Goal: Task Accomplishment & Management: Use online tool/utility

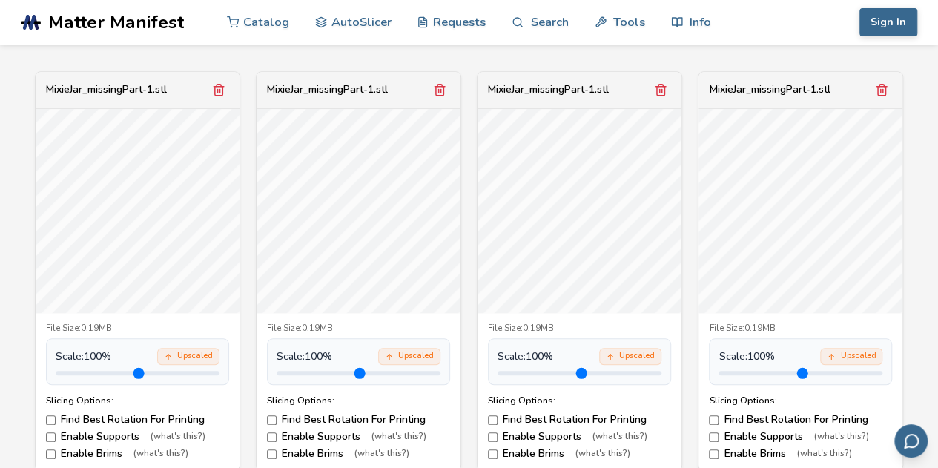
scroll to position [559, 0]
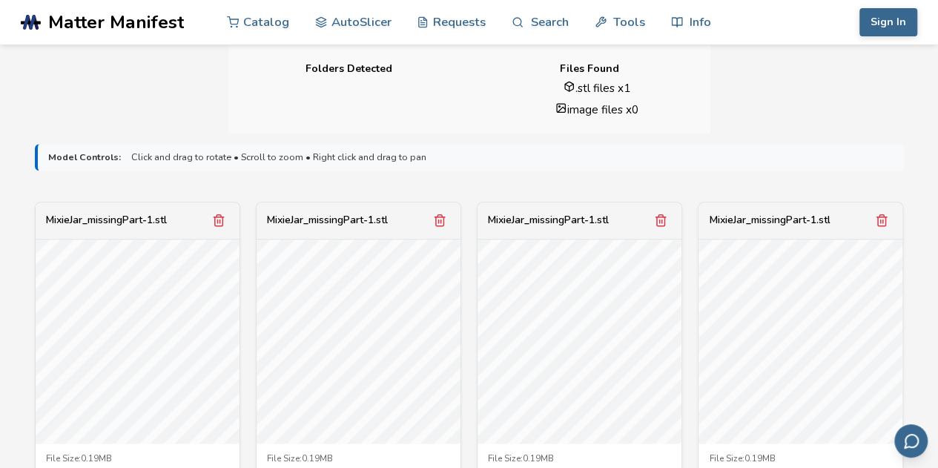
scroll to position [407, 0]
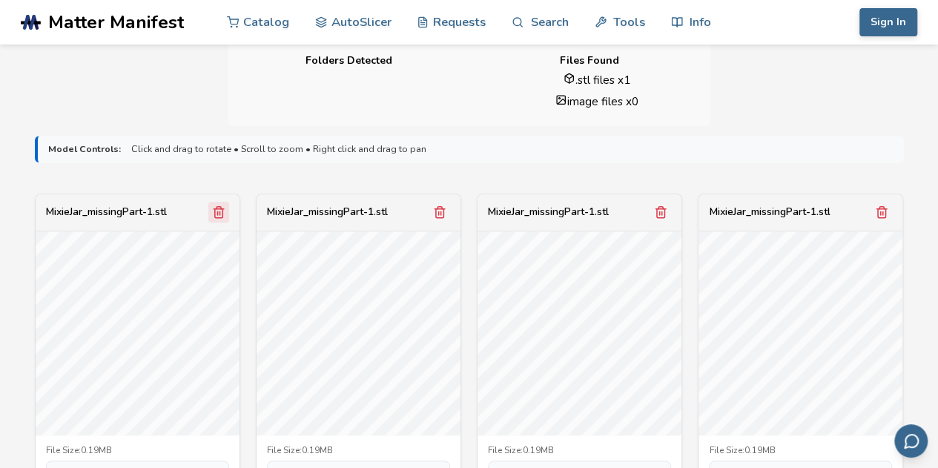
click at [215, 213] on icon "Remove model" at bounding box center [218, 211] width 13 height 13
click at [216, 213] on icon "Remove model" at bounding box center [218, 211] width 13 height 13
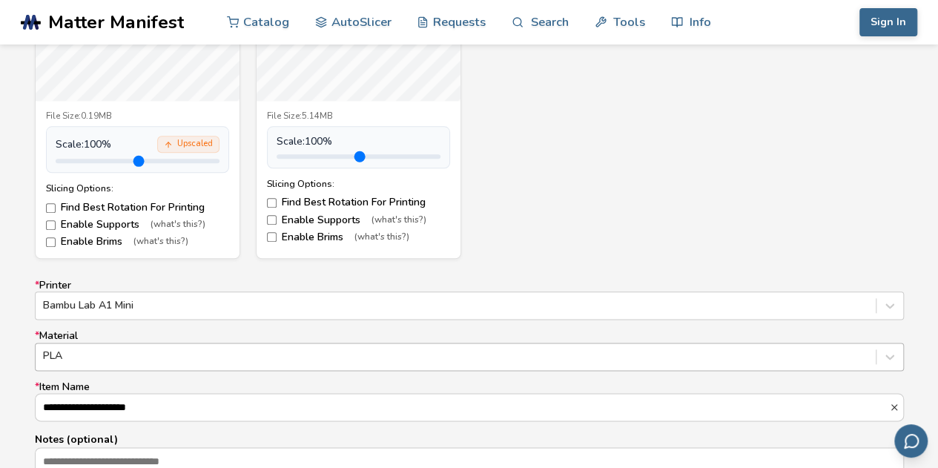
scroll to position [742, 0]
click at [84, 220] on label "Enable Supports (what's this?)" at bounding box center [137, 224] width 183 height 12
click at [55, 242] on label "Enable Brims (what's this?)" at bounding box center [137, 241] width 183 height 12
click at [179, 146] on div "Upscaled" at bounding box center [188, 143] width 62 height 17
click at [172, 139] on icon at bounding box center [168, 143] width 9 height 9
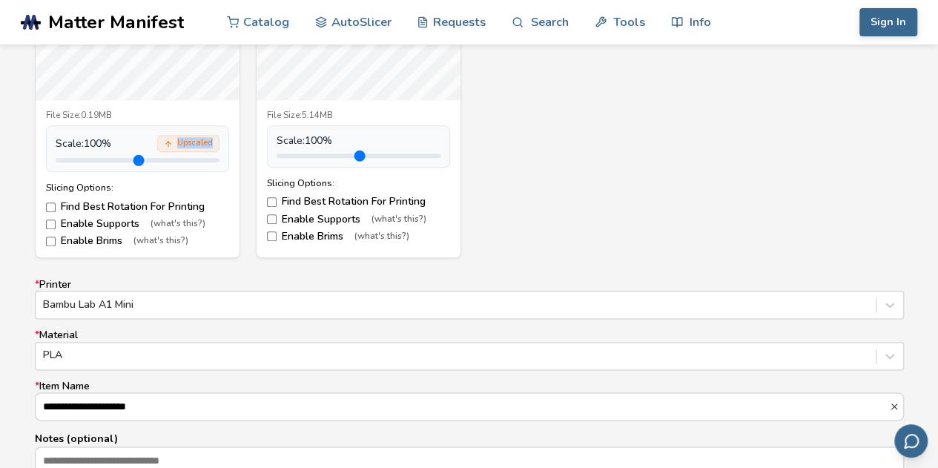
click at [172, 139] on icon at bounding box center [168, 143] width 9 height 9
click at [88, 159] on input "range" at bounding box center [138, 160] width 164 height 4
click at [133, 158] on input "range" at bounding box center [138, 160] width 164 height 4
drag, startPoint x: 133, startPoint y: 153, endPoint x: 96, endPoint y: 159, distance: 37.4
type input "***"
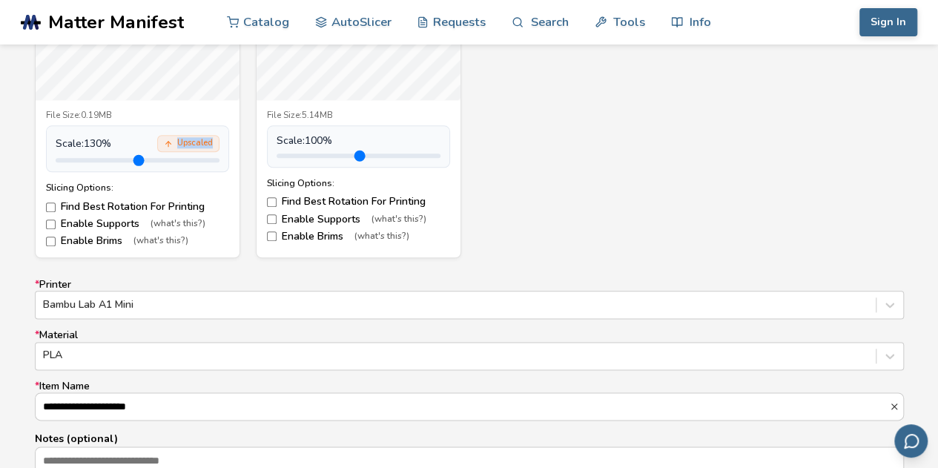
click at [96, 159] on input "range" at bounding box center [138, 160] width 164 height 4
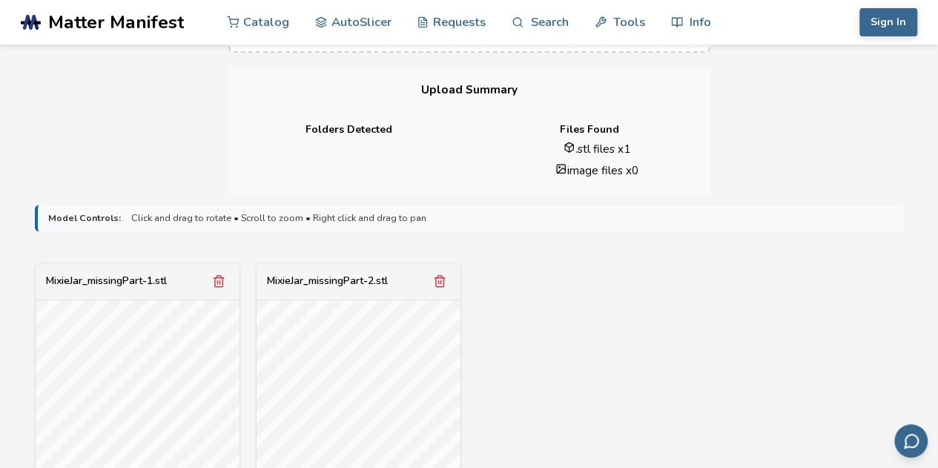
scroll to position [337, 0]
click at [218, 279] on polyline "Remove model" at bounding box center [219, 279] width 10 height 0
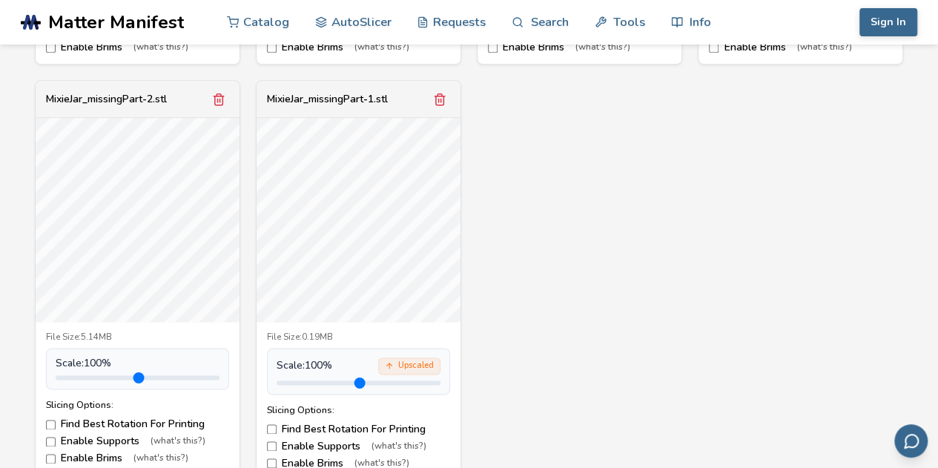
scroll to position [936, 0]
click at [222, 97] on icon "Remove model" at bounding box center [218, 98] width 8 height 11
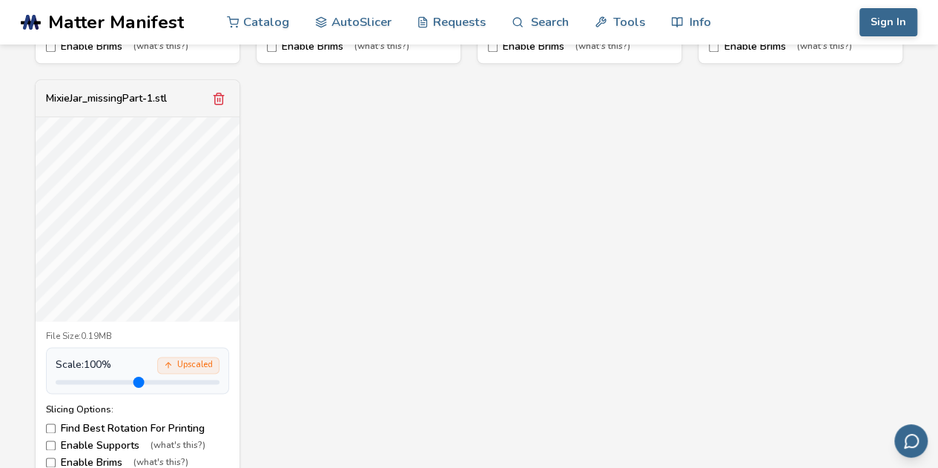
click at [402, 271] on div "MixieJar_missingPart-1.stl File Size: 0.19MB Scale: 100 % Upscaled Slicing Opti…" at bounding box center [469, 72] width 869 height 816
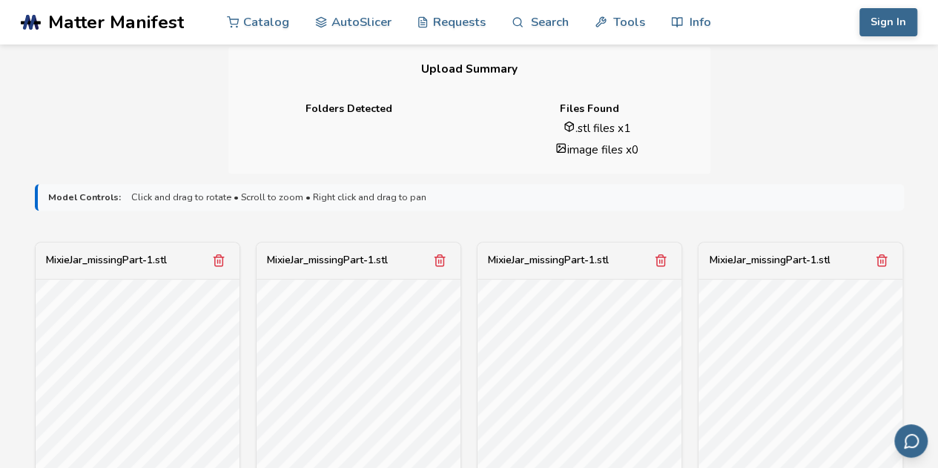
scroll to position [280, 0]
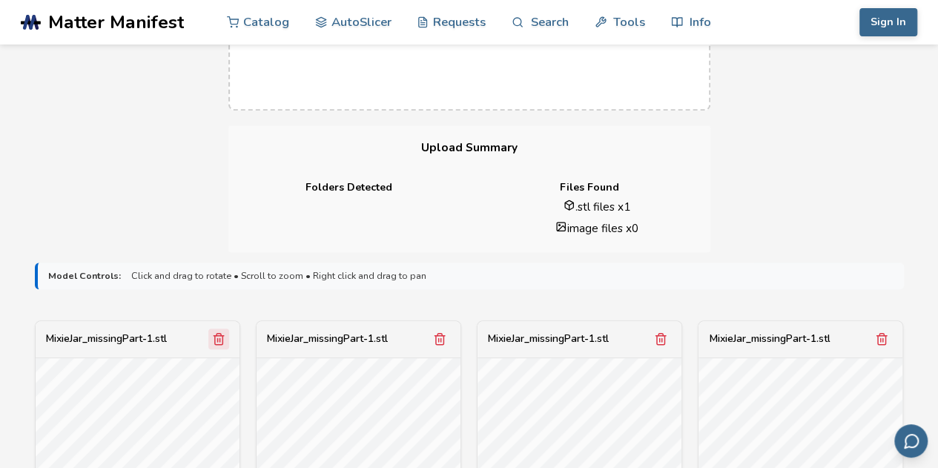
click at [221, 337] on icon "Remove model" at bounding box center [218, 338] width 13 height 13
click at [220, 337] on icon "Remove model" at bounding box center [218, 338] width 13 height 13
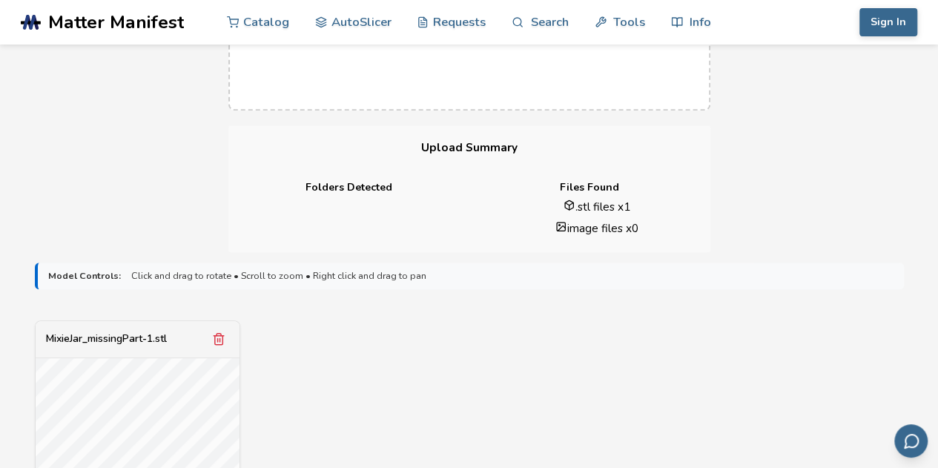
click at [221, 337] on icon "Remove model" at bounding box center [218, 338] width 13 height 13
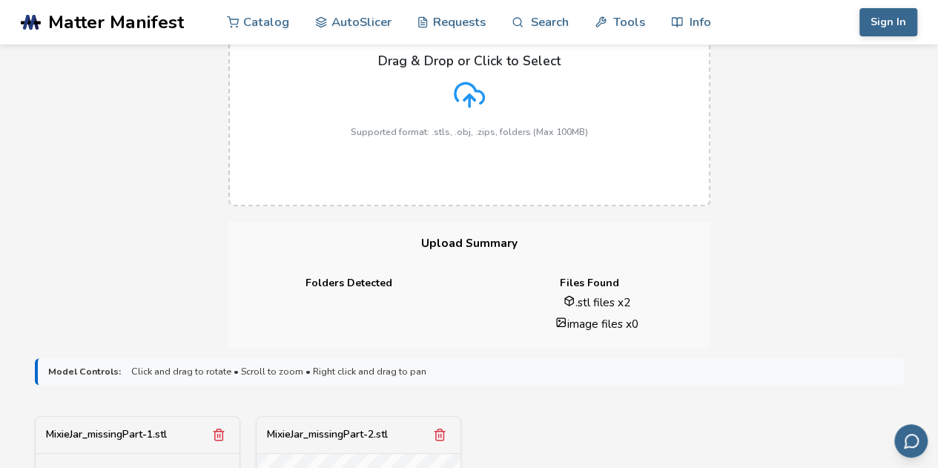
click at [55, 146] on div "Drag & Drop or Click to Select Supported format: .stls, .obj, .zips, folders (M…" at bounding box center [469, 95] width 938 height 252
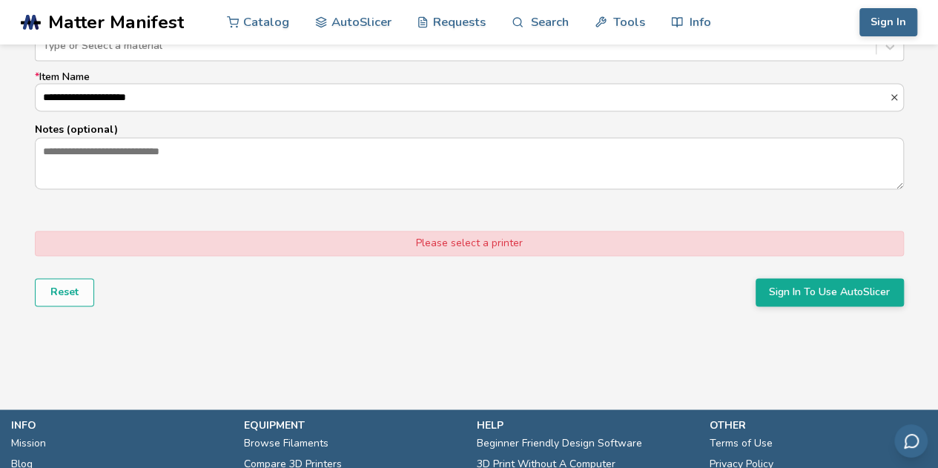
scroll to position [1061, 0]
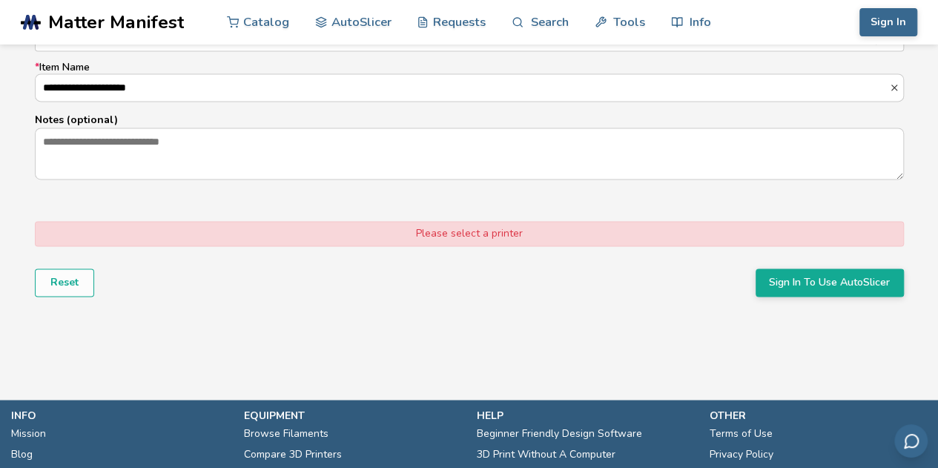
click at [463, 238] on div "Please select a printer" at bounding box center [469, 233] width 869 height 25
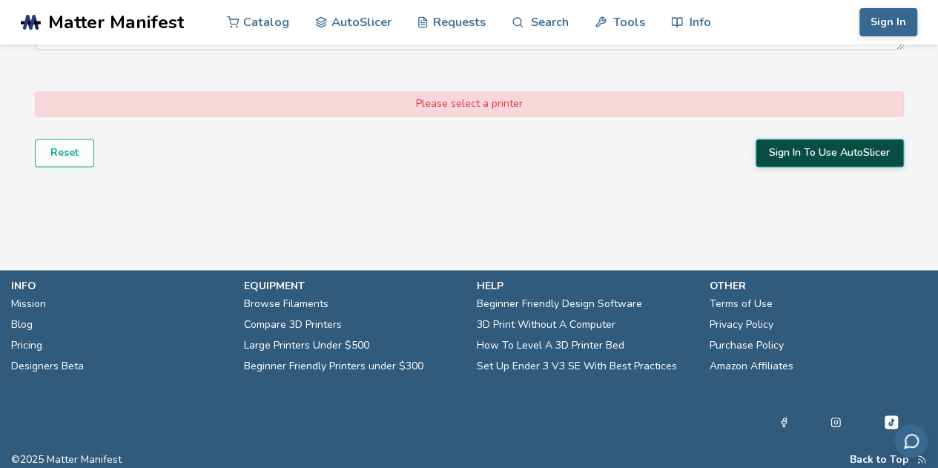
click at [865, 149] on button "Sign In To Use AutoSlicer" at bounding box center [829, 153] width 148 height 28
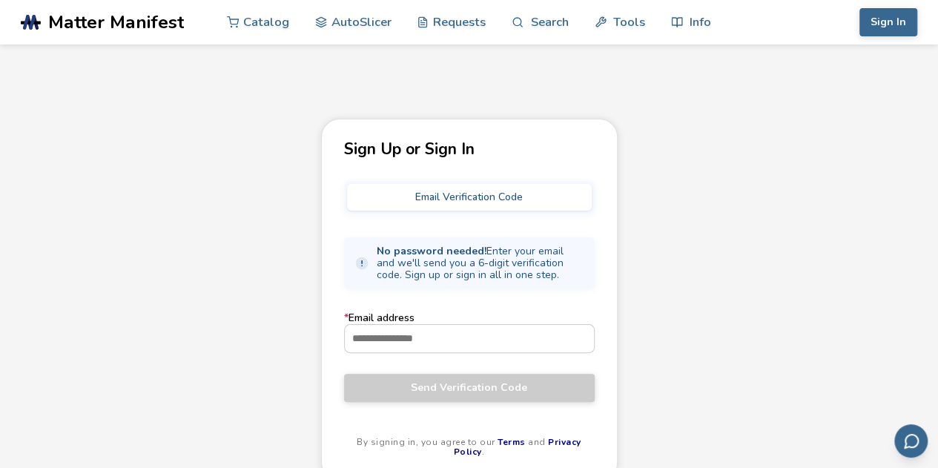
click at [505, 199] on button "Email Verification Code" at bounding box center [469, 197] width 245 height 27
click at [544, 336] on input "* Email address" at bounding box center [469, 338] width 249 height 27
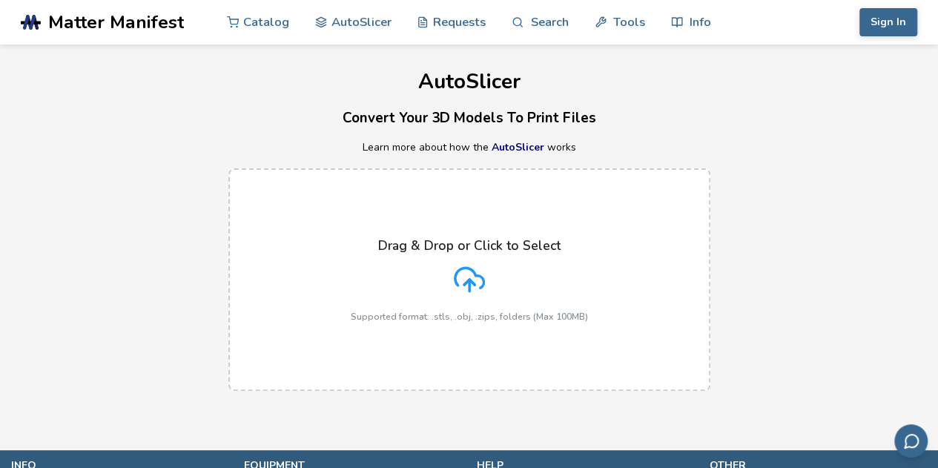
click at [535, 260] on div "Drag & Drop or Click to Select Supported format: .stls, .obj, .zips, folders (M…" at bounding box center [469, 280] width 237 height 84
click at [0, 0] on input "Drag & Drop or Click to Select Supported format: .stls, .obj, .zips, folders (M…" at bounding box center [0, 0] width 0 height 0
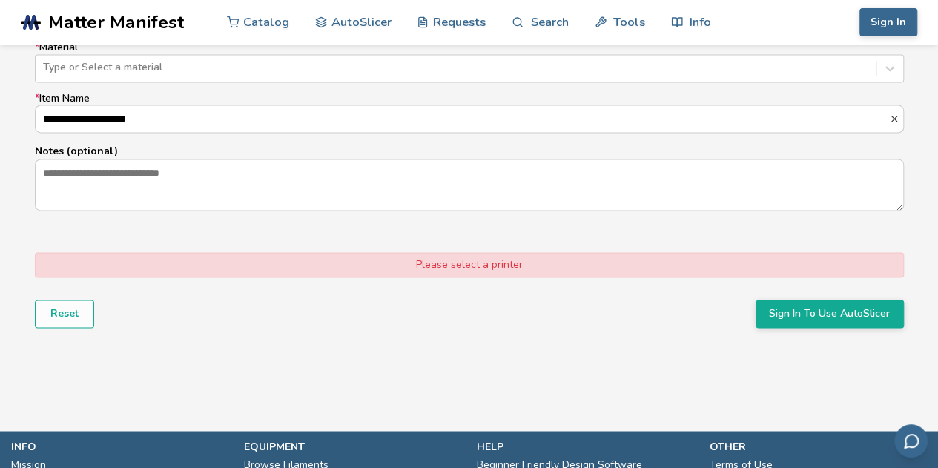
scroll to position [1031, 0]
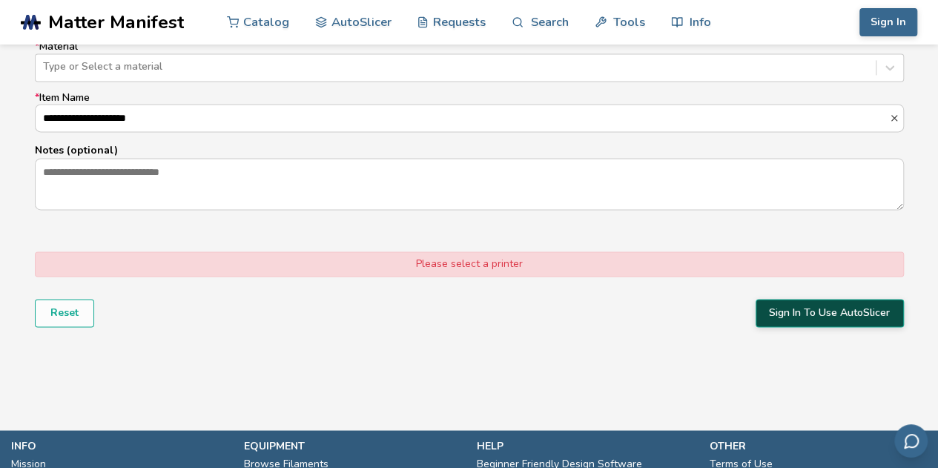
click at [790, 312] on button "Sign In To Use AutoSlicer" at bounding box center [829, 313] width 148 height 28
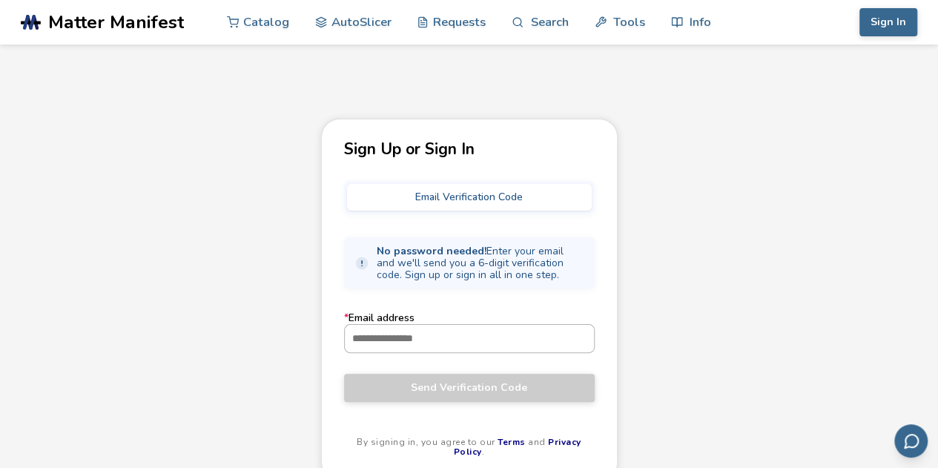
click at [429, 349] on input "* Email address" at bounding box center [469, 338] width 249 height 27
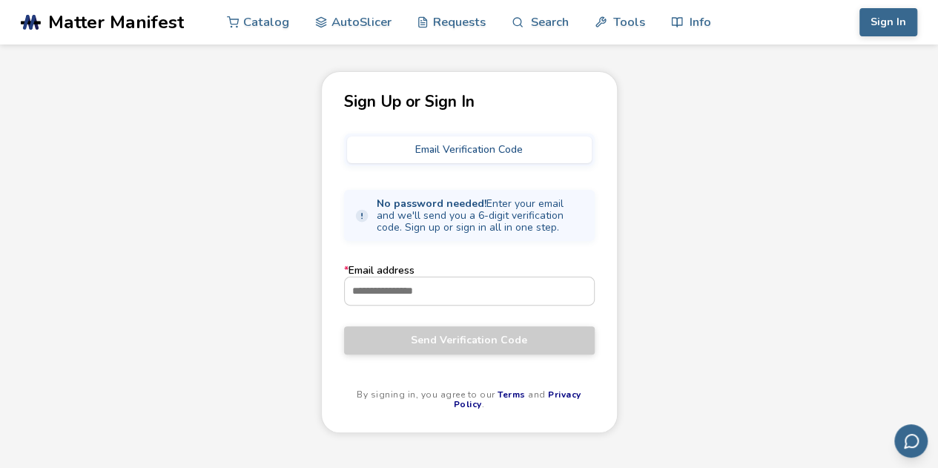
scroll to position [1, 0]
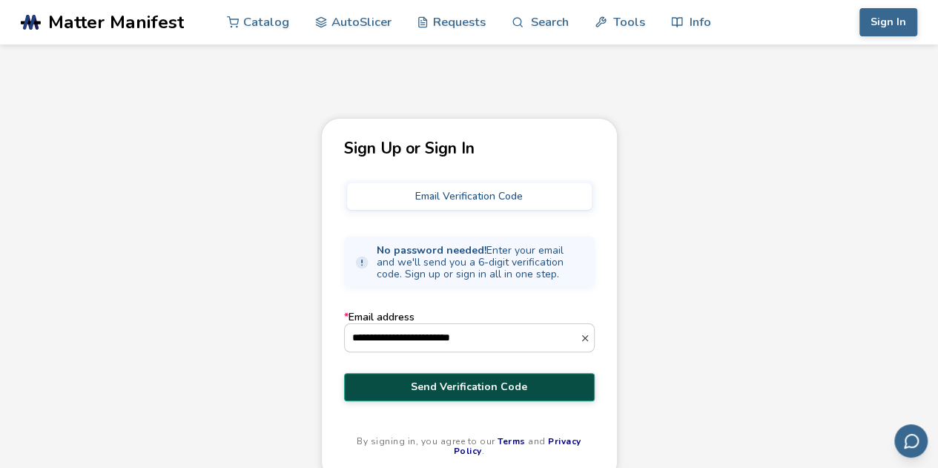
type input "**********"
click at [487, 391] on span "Send Verification Code" at bounding box center [469, 387] width 228 height 12
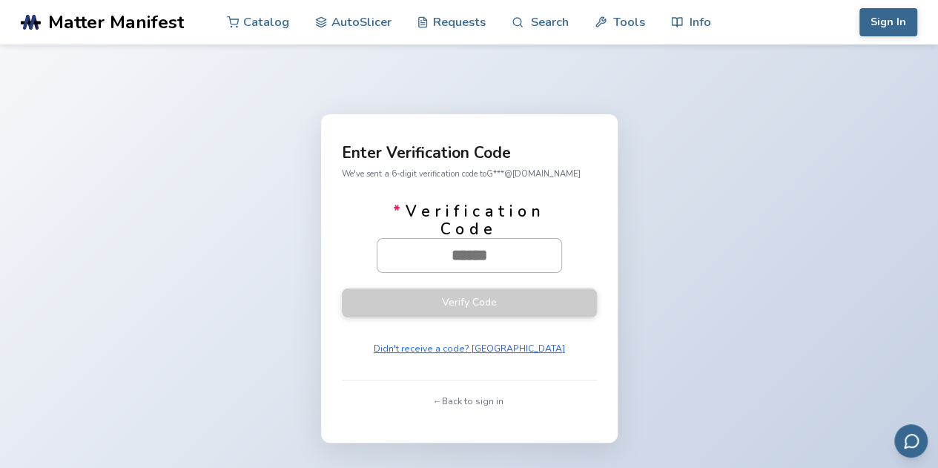
click at [436, 262] on input "* Verification Code" at bounding box center [469, 255] width 184 height 33
paste input "******"
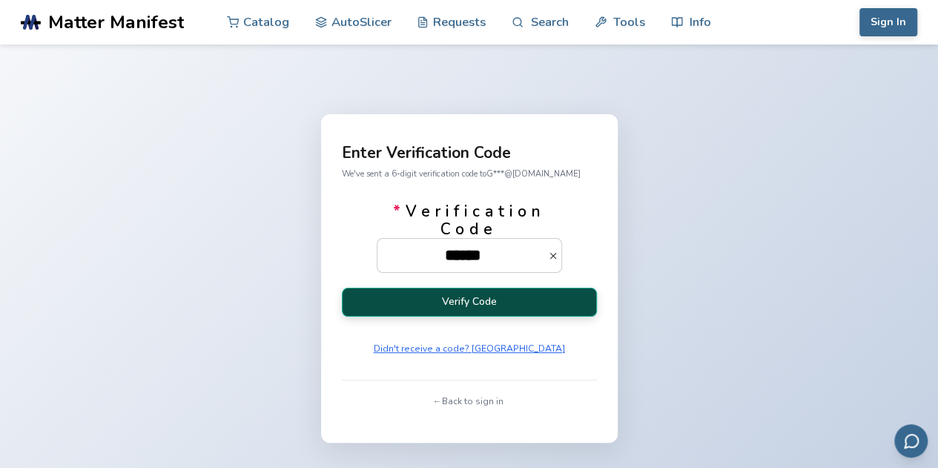
type input "******"
click at [515, 306] on button "Verify Code" at bounding box center [469, 302] width 255 height 29
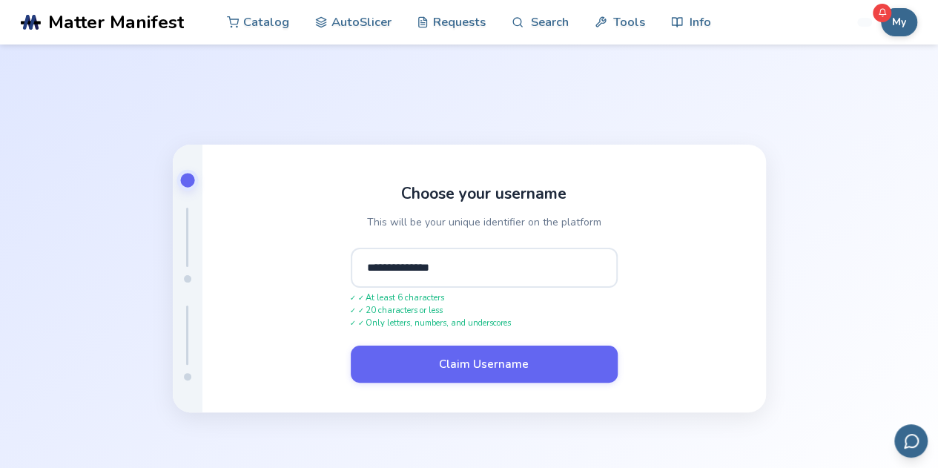
type input "**********"
click at [544, 343] on form "**********" at bounding box center [484, 315] width 267 height 135
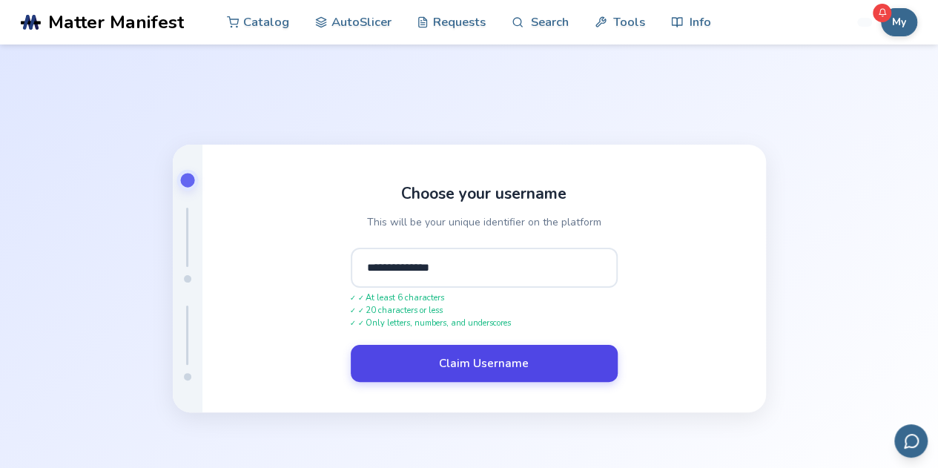
click at [546, 363] on button "Claim Username" at bounding box center [484, 363] width 267 height 37
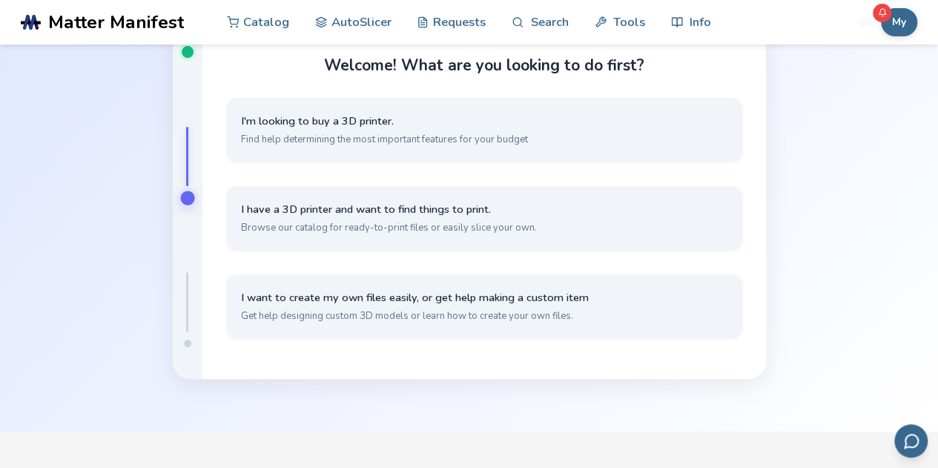
scroll to position [80, 0]
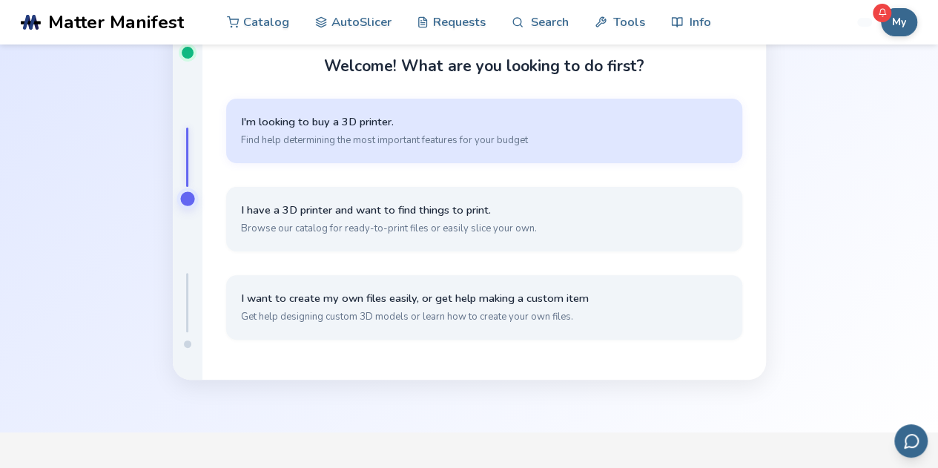
click at [513, 143] on span "Find help determining the most important features for your budget" at bounding box center [484, 139] width 486 height 13
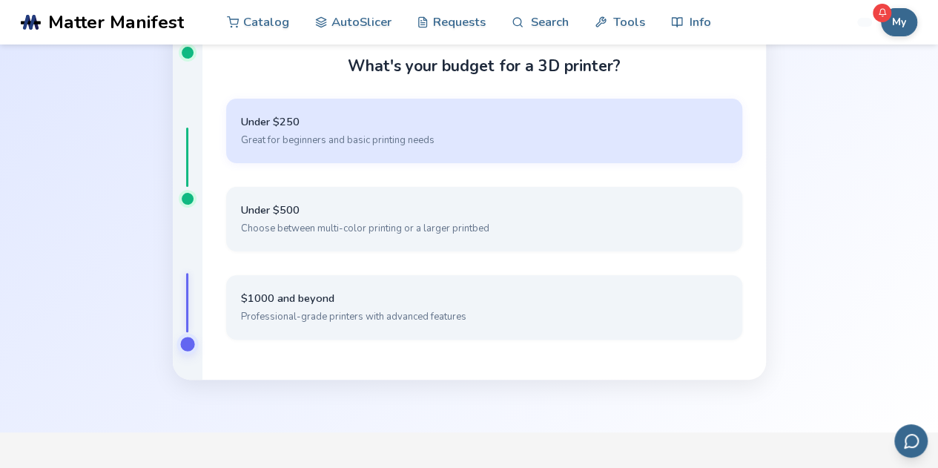
click at [357, 134] on span "Great for beginners and basic printing needs" at bounding box center [484, 139] width 486 height 13
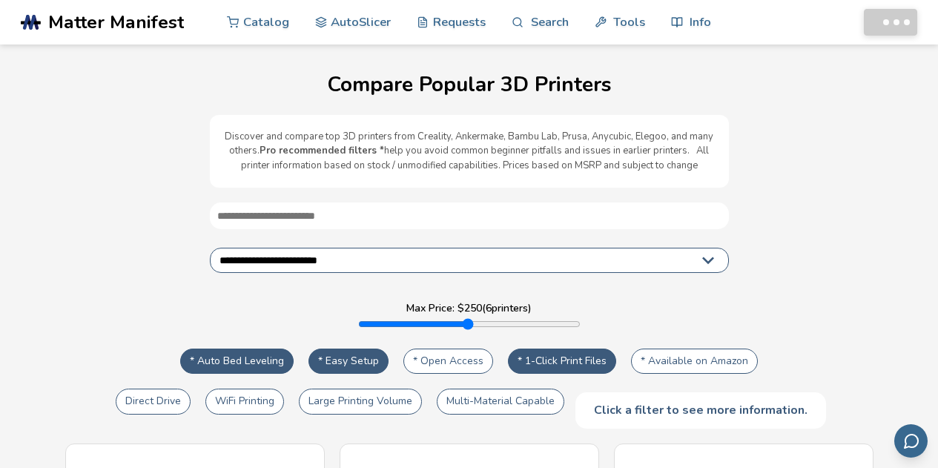
select select "**********"
click at [526, 263] on select "**********" at bounding box center [469, 260] width 519 height 25
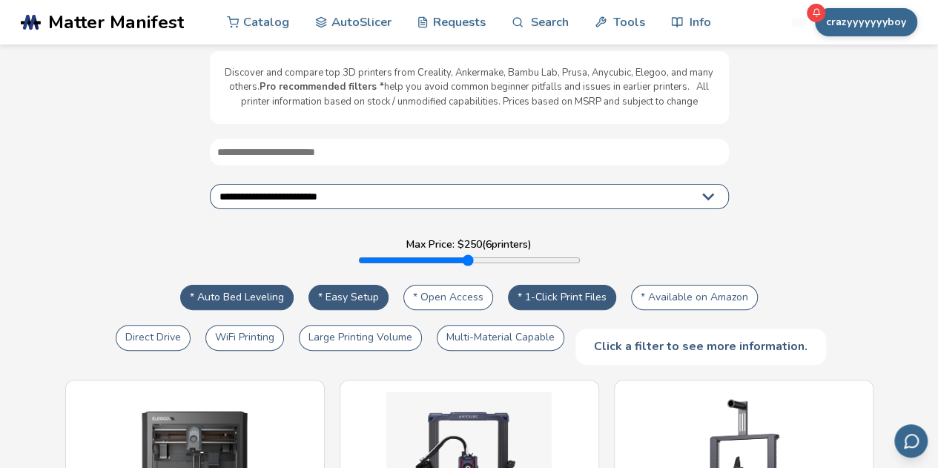
scroll to position [18, 0]
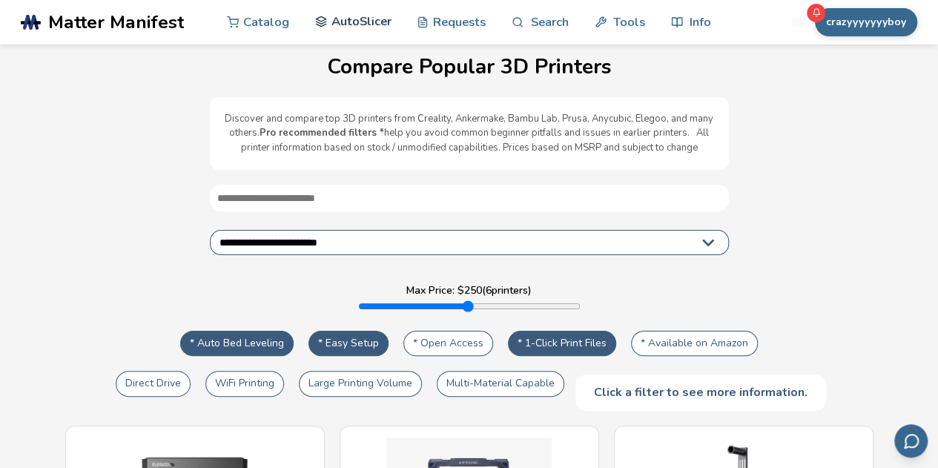
click at [352, 31] on link "AutoSlicer" at bounding box center [353, 21] width 76 height 44
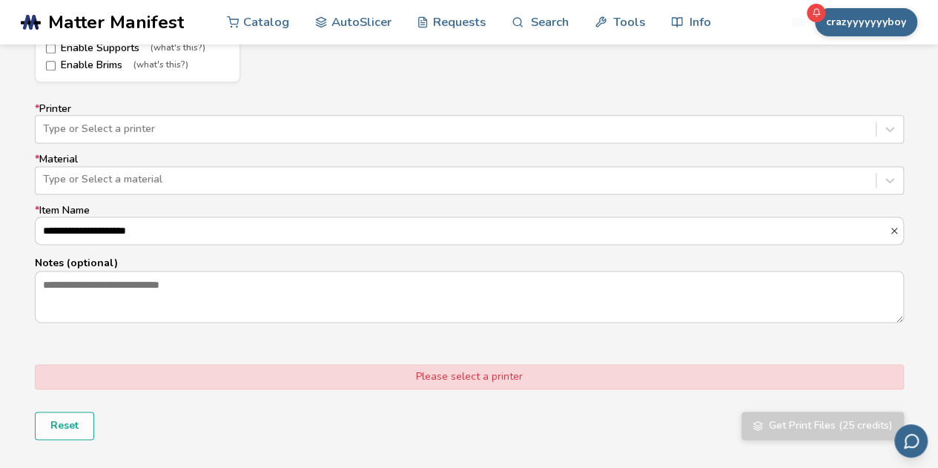
scroll to position [915, 0]
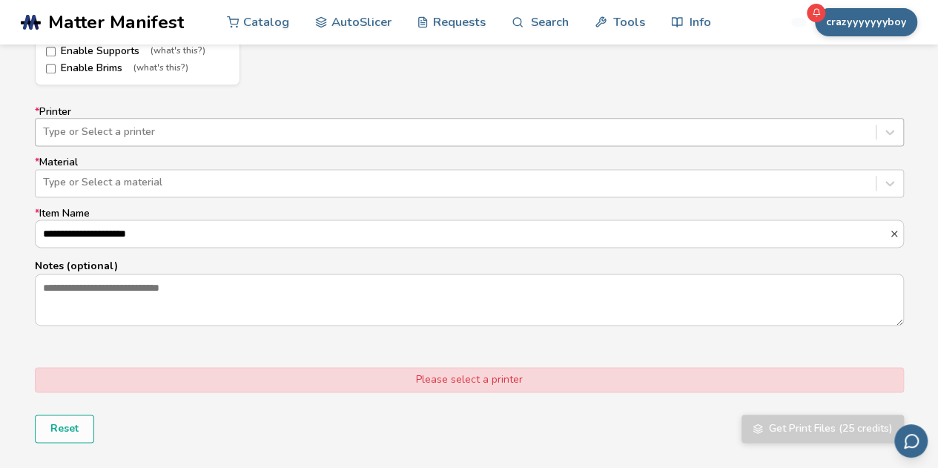
click at [184, 128] on div at bounding box center [455, 132] width 825 height 15
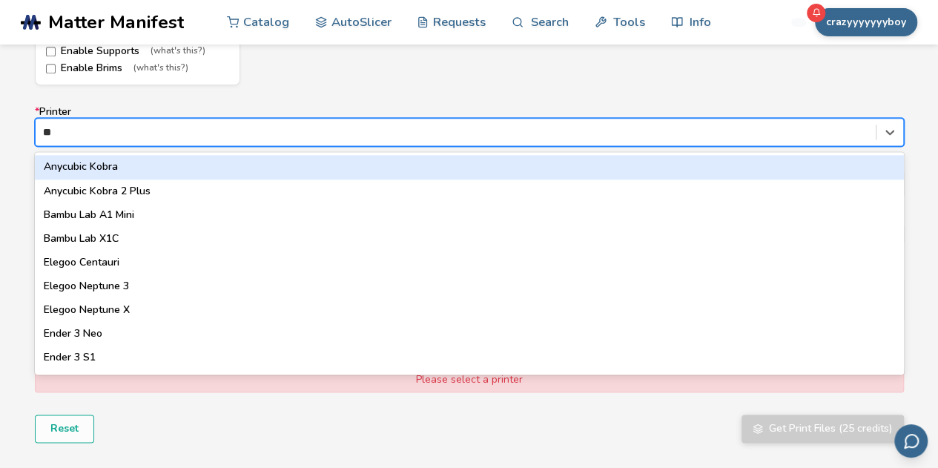
type input "***"
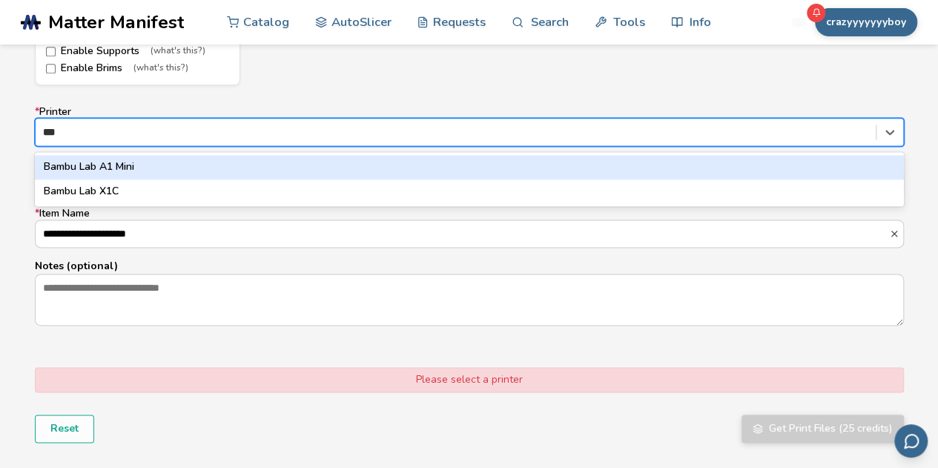
click at [126, 161] on div "Bambu Lab A1 Mini" at bounding box center [469, 167] width 869 height 24
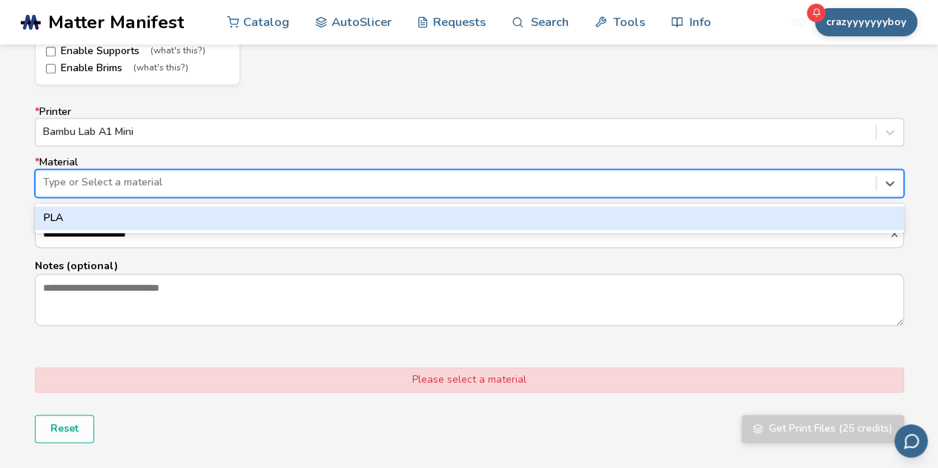
click at [128, 180] on div at bounding box center [455, 182] width 825 height 15
click at [106, 211] on div "PLA" at bounding box center [469, 218] width 869 height 24
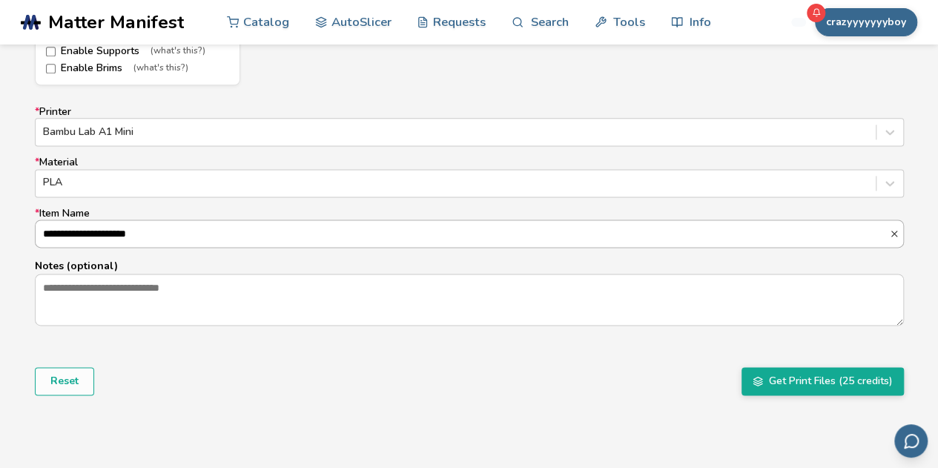
click at [133, 231] on input "**********" at bounding box center [462, 233] width 853 height 27
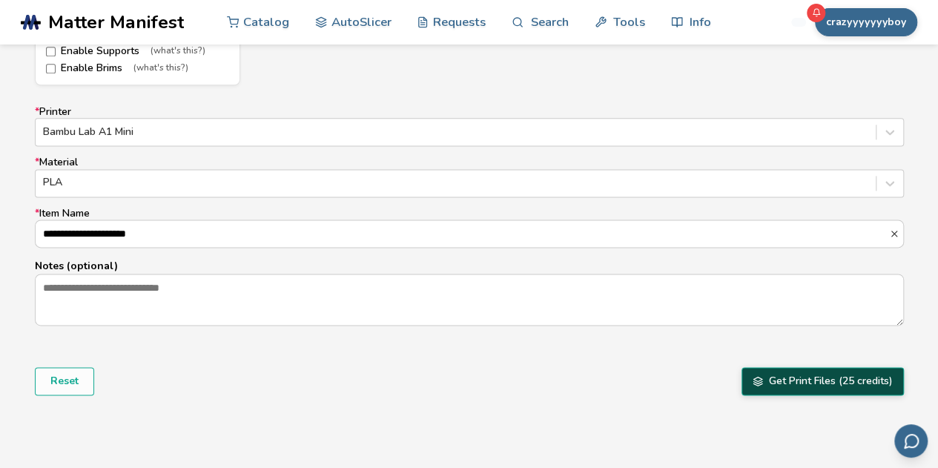
click at [832, 378] on button "Get Print Files (25 credits)" at bounding box center [822, 381] width 162 height 28
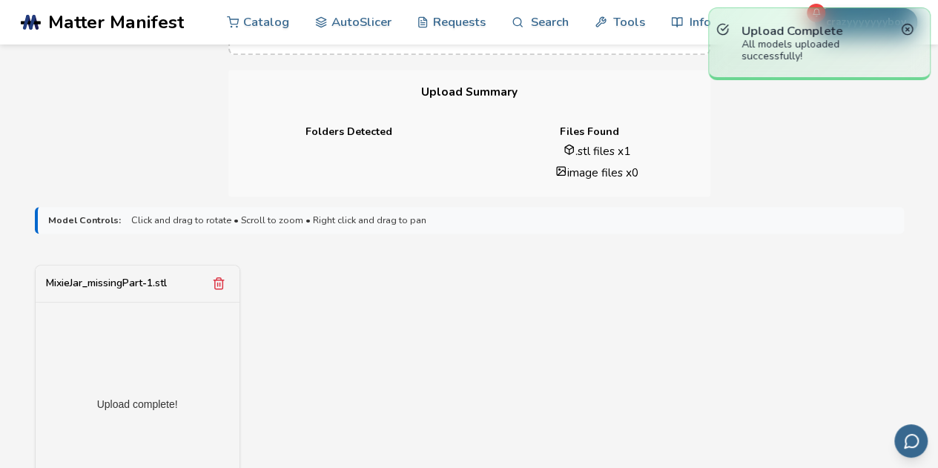
scroll to position [0, 0]
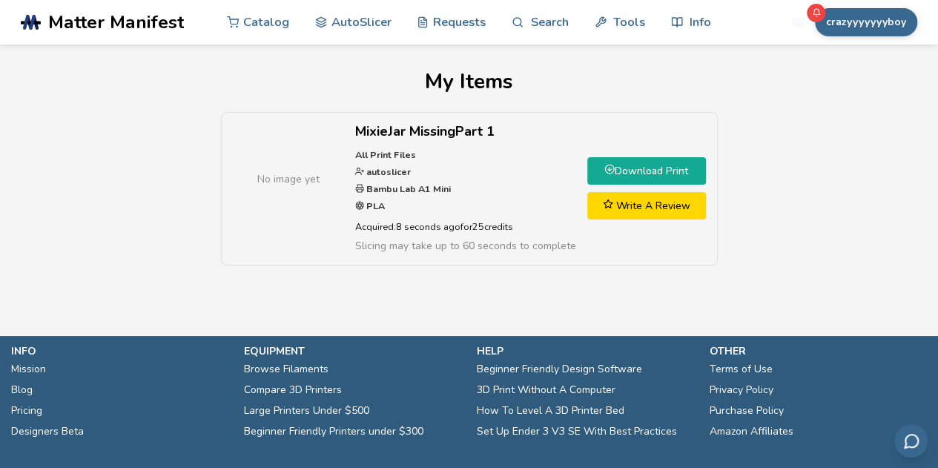
click at [630, 175] on link "Download Print" at bounding box center [646, 170] width 119 height 27
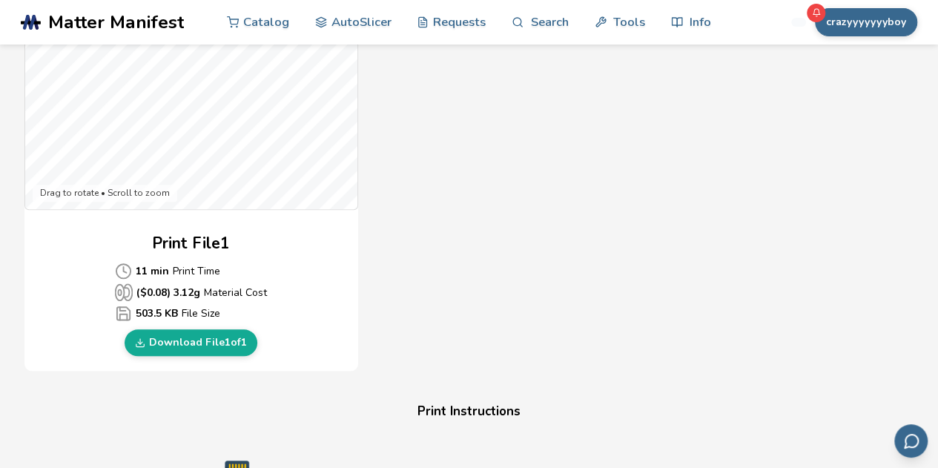
scroll to position [549, 0]
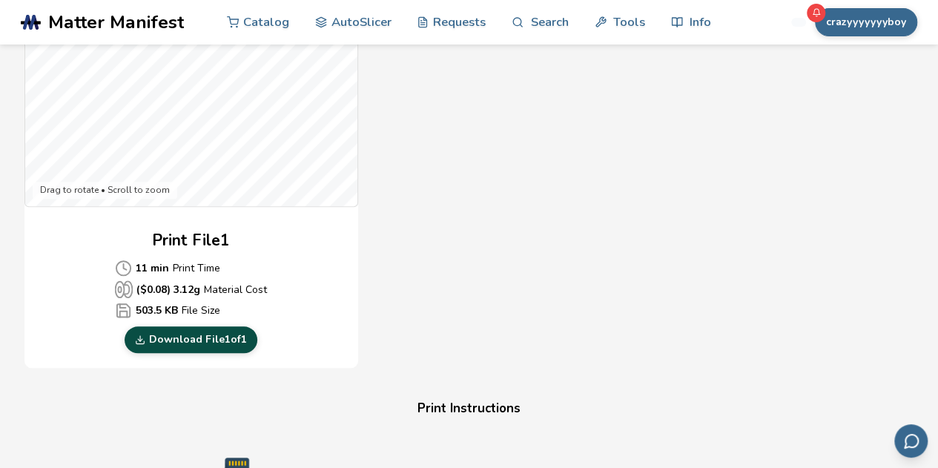
click at [208, 343] on link "Download File 1 of 1" at bounding box center [191, 339] width 133 height 27
click at [513, 299] on div "Gcode Preview Drag to rotate • Scroll to zoom Print File 1 11 min Print Time ($…" at bounding box center [469, 99] width 890 height 540
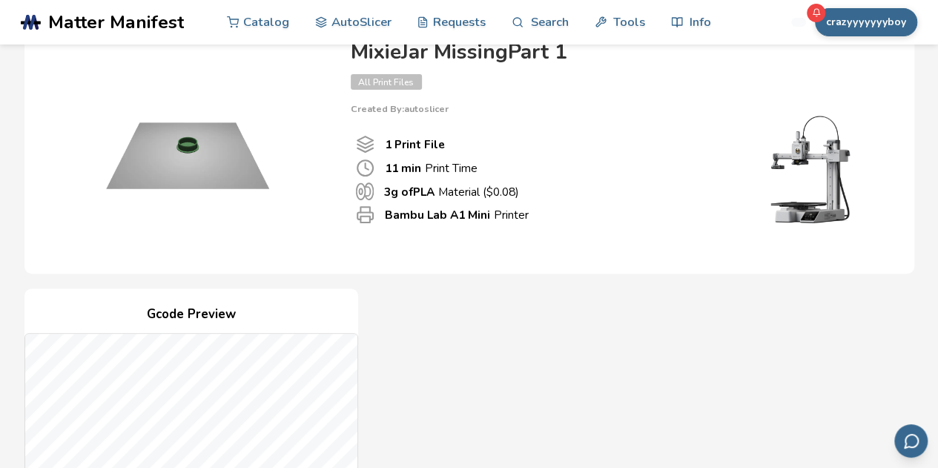
scroll to position [0, 0]
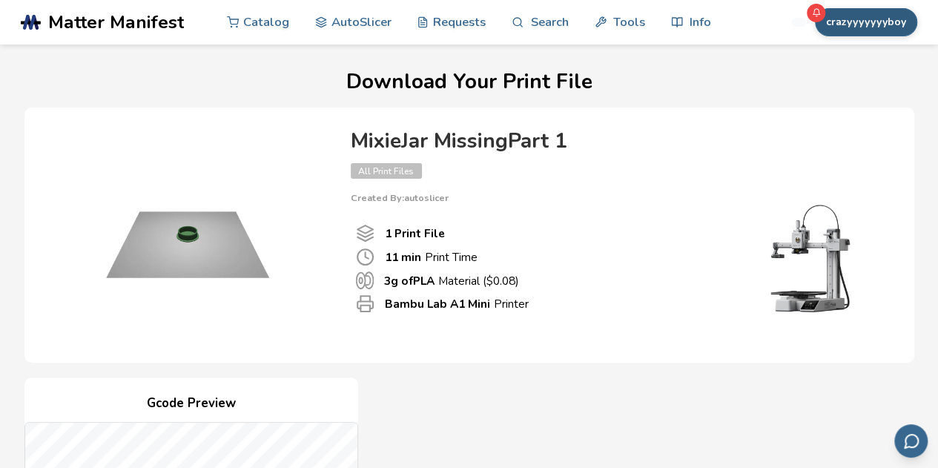
click at [882, 21] on button "crazyyyyyyyboy" at bounding box center [866, 22] width 102 height 28
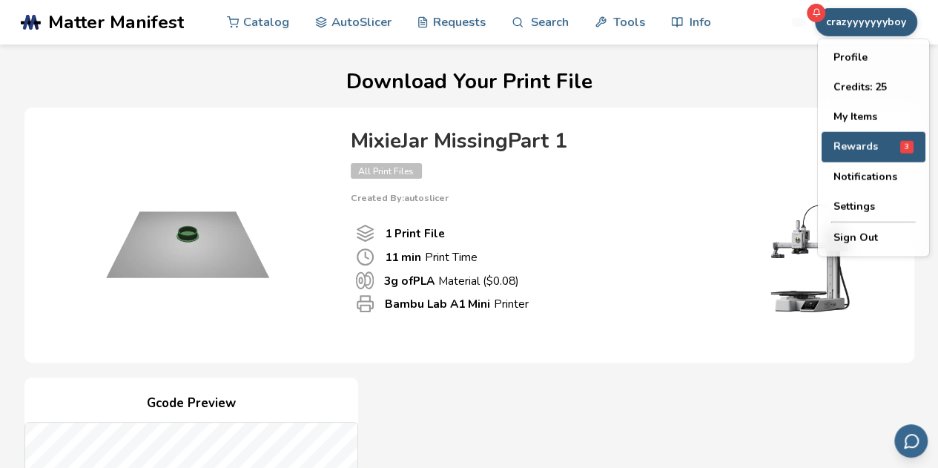
click at [902, 148] on span "3" at bounding box center [906, 147] width 13 height 13
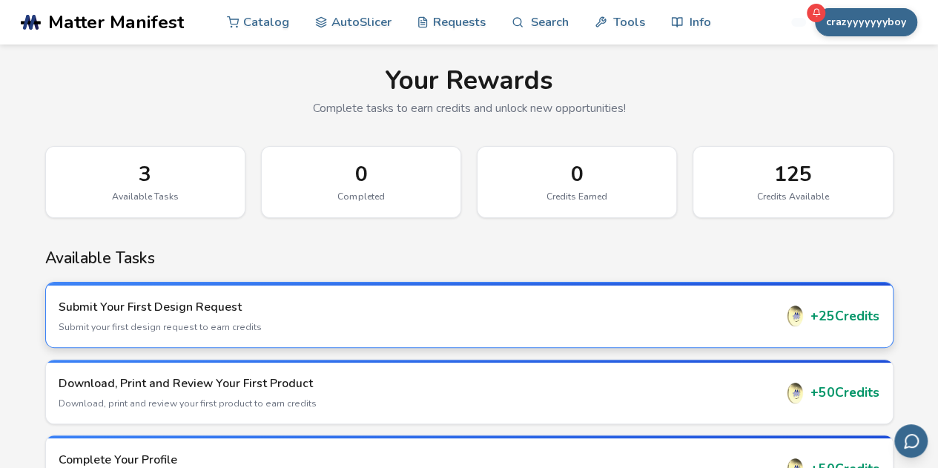
scroll to position [16, 0]
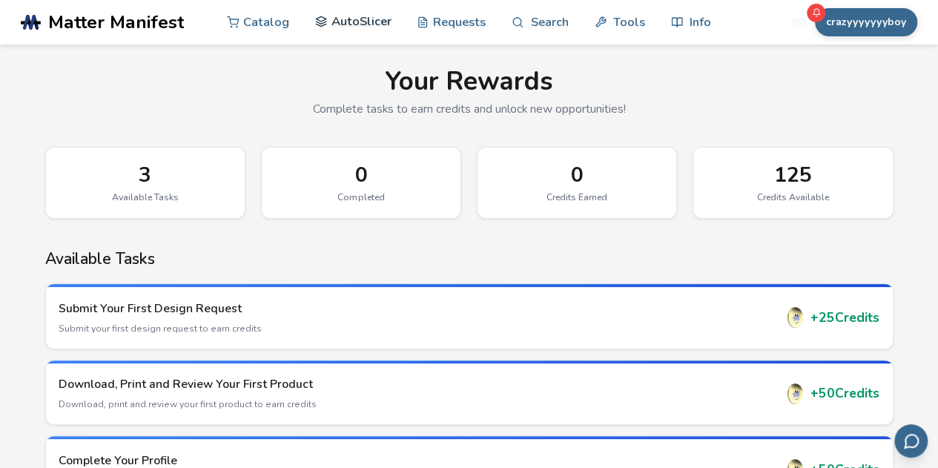
click at [361, 22] on link "AutoSlicer" at bounding box center [353, 21] width 76 height 44
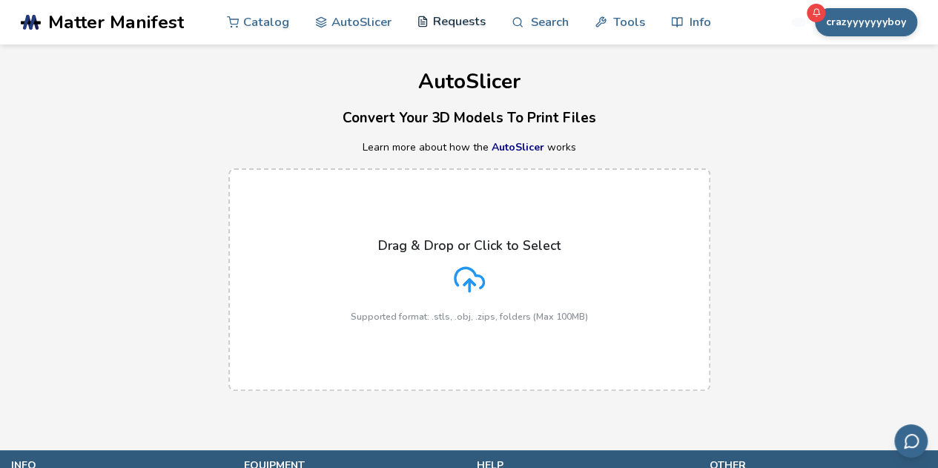
click at [436, 24] on link "Requests" at bounding box center [451, 21] width 69 height 44
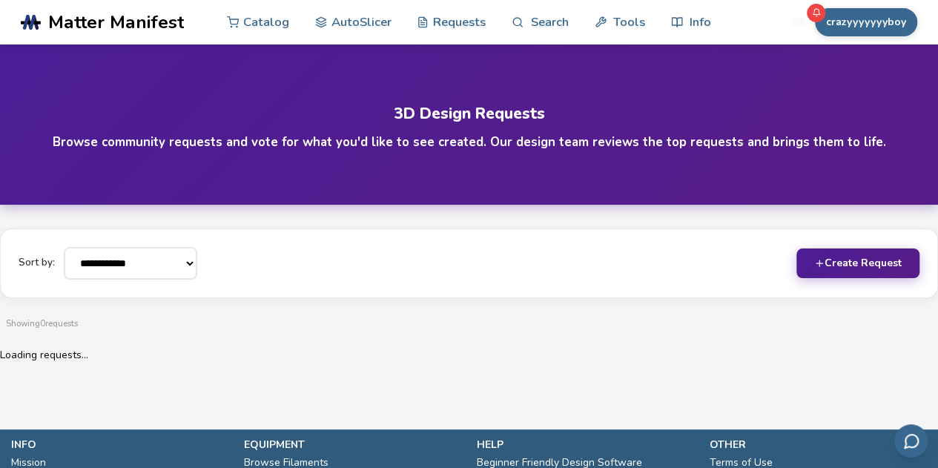
scroll to position [166, 0]
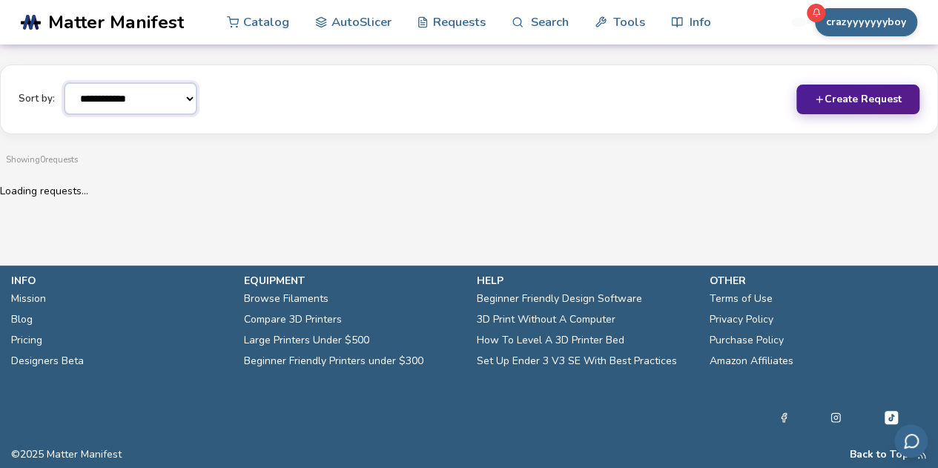
click at [161, 102] on select "**********" at bounding box center [130, 98] width 133 height 33
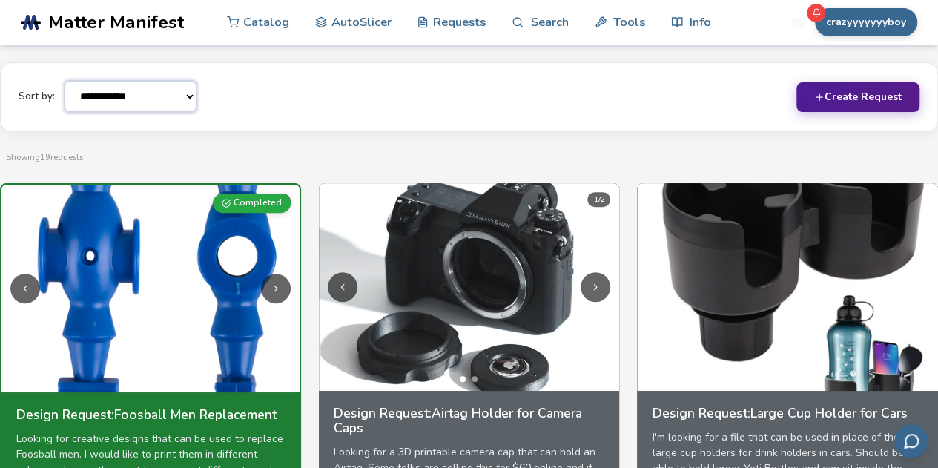
click at [161, 102] on select "**********" at bounding box center [130, 96] width 133 height 33
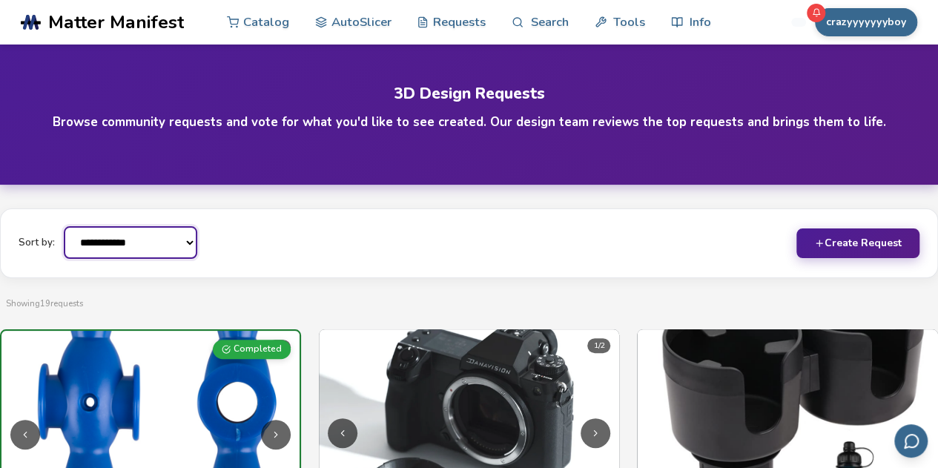
scroll to position [0, 0]
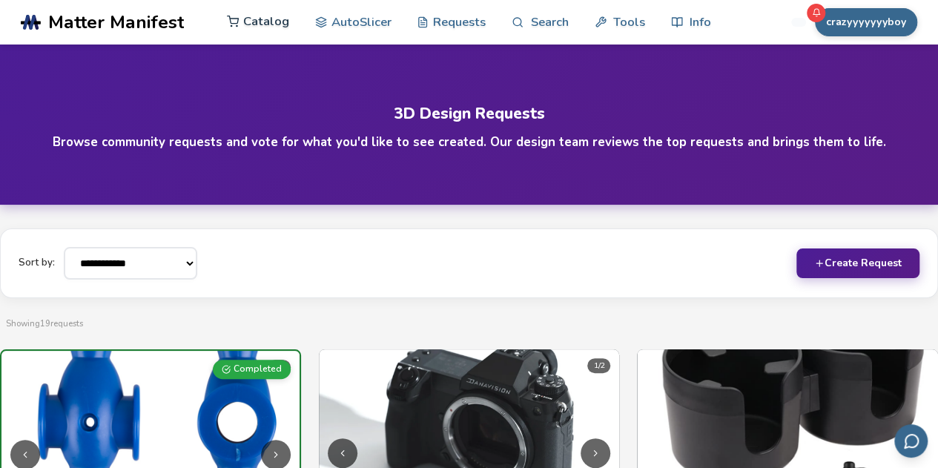
click at [268, 26] on link "Catalog" at bounding box center [258, 21] width 62 height 44
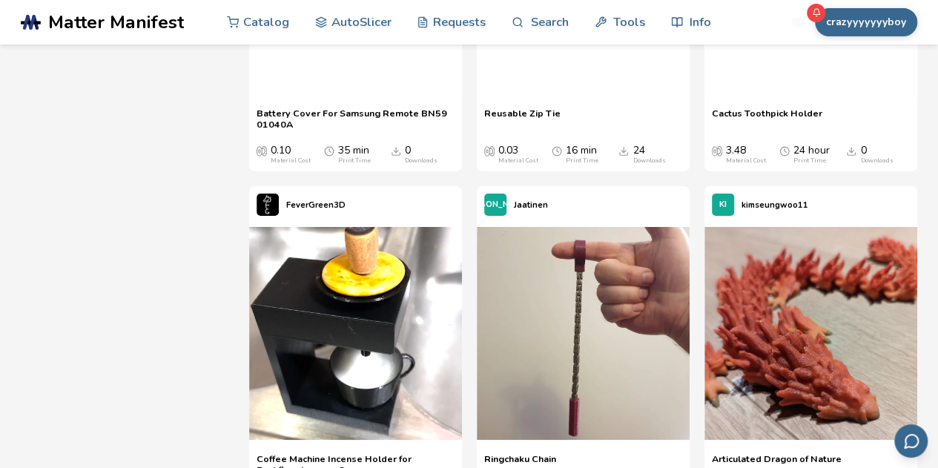
scroll to position [13882, 0]
